Goal: Check status: Check status

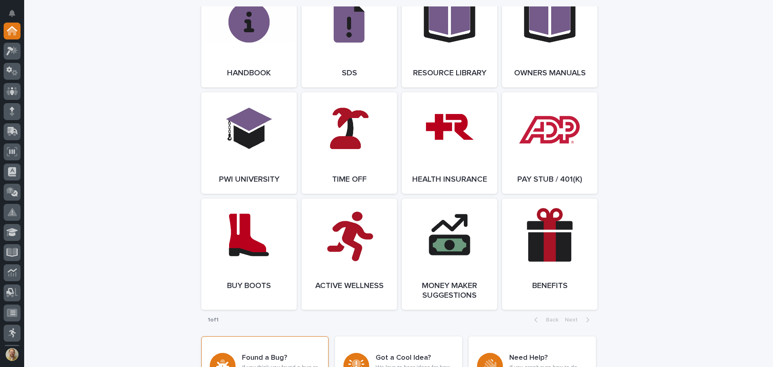
scroll to position [1167, 0]
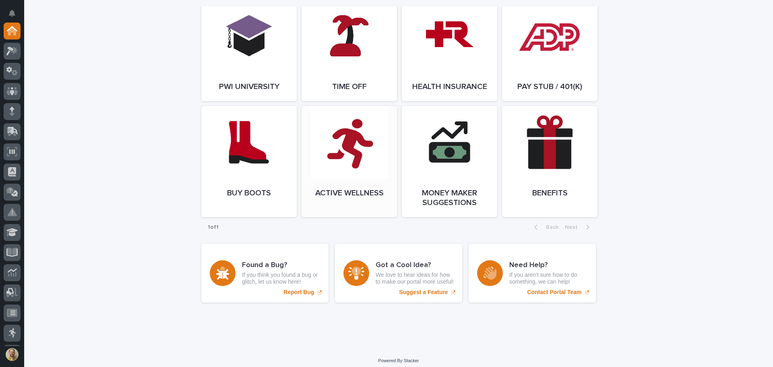
click at [362, 179] on link "Open Link" at bounding box center [348, 161] width 95 height 111
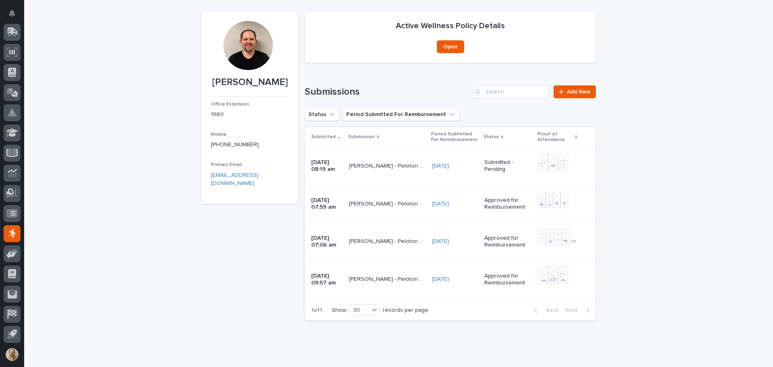
scroll to position [63, 0]
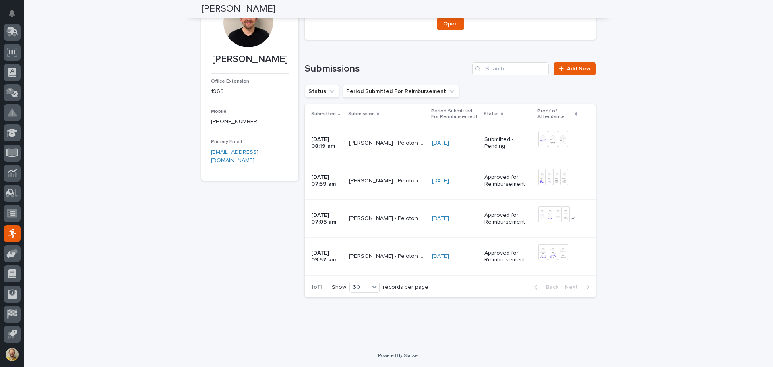
click at [354, 175] on div "Kenny Beachy - Peloton Cycling/Rowing/Running - Peloton App - June 2025 Kenny B…" at bounding box center [387, 180] width 77 height 13
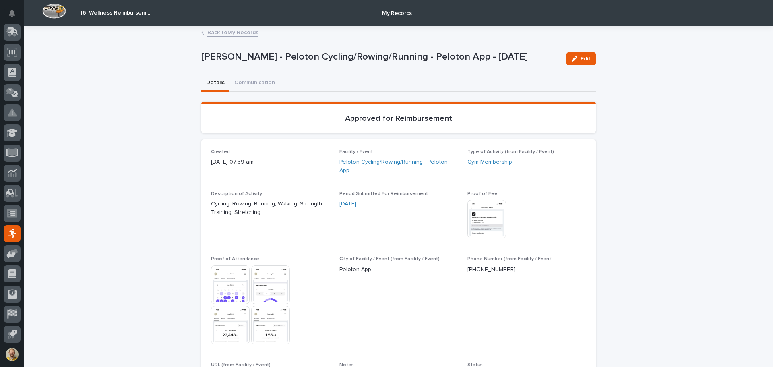
click at [234, 33] on link "Back to My Records" at bounding box center [232, 31] width 51 height 9
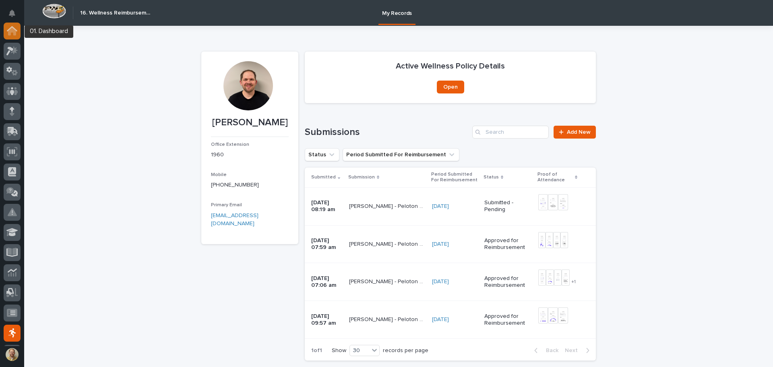
click at [8, 35] on icon at bounding box center [12, 31] width 8 height 8
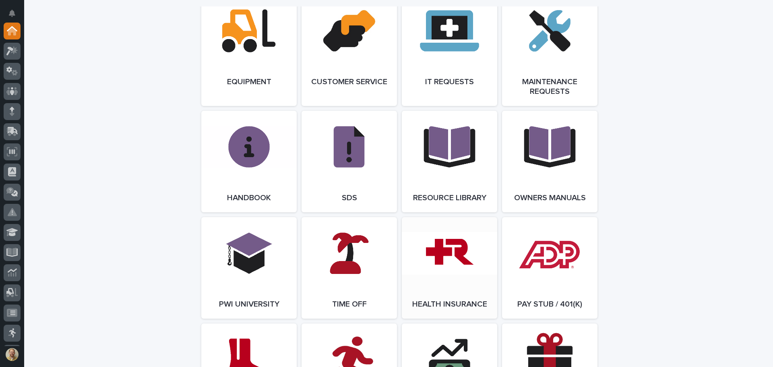
scroll to position [966, 0]
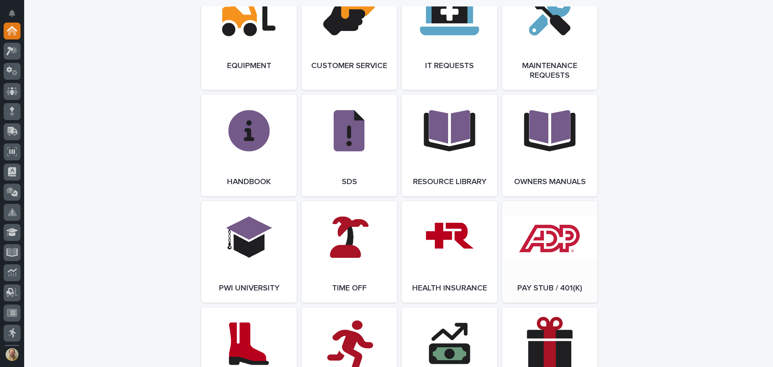
click at [573, 235] on link "Open Link" at bounding box center [549, 251] width 95 height 101
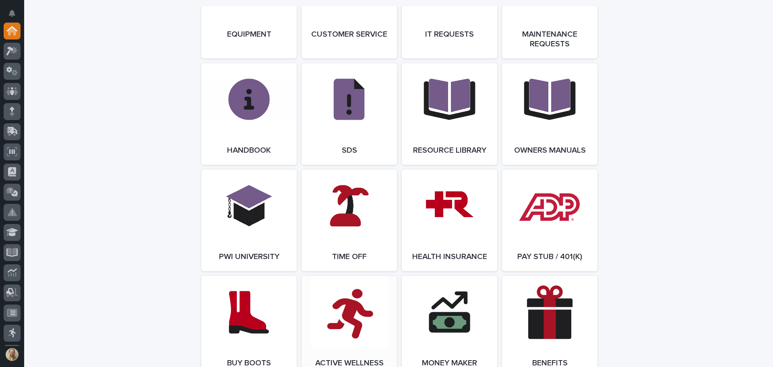
scroll to position [1046, 0]
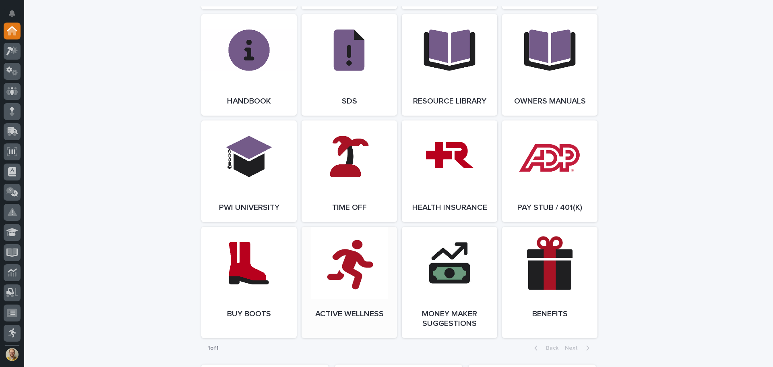
click at [344, 260] on link "Open Link" at bounding box center [348, 282] width 95 height 111
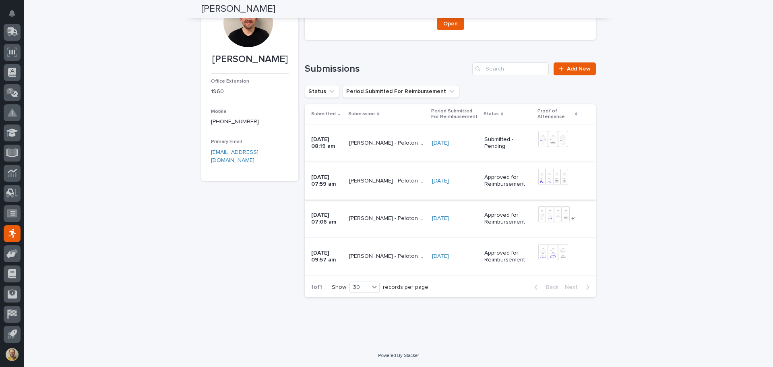
scroll to position [23, 0]
